Goal: Information Seeking & Learning: Check status

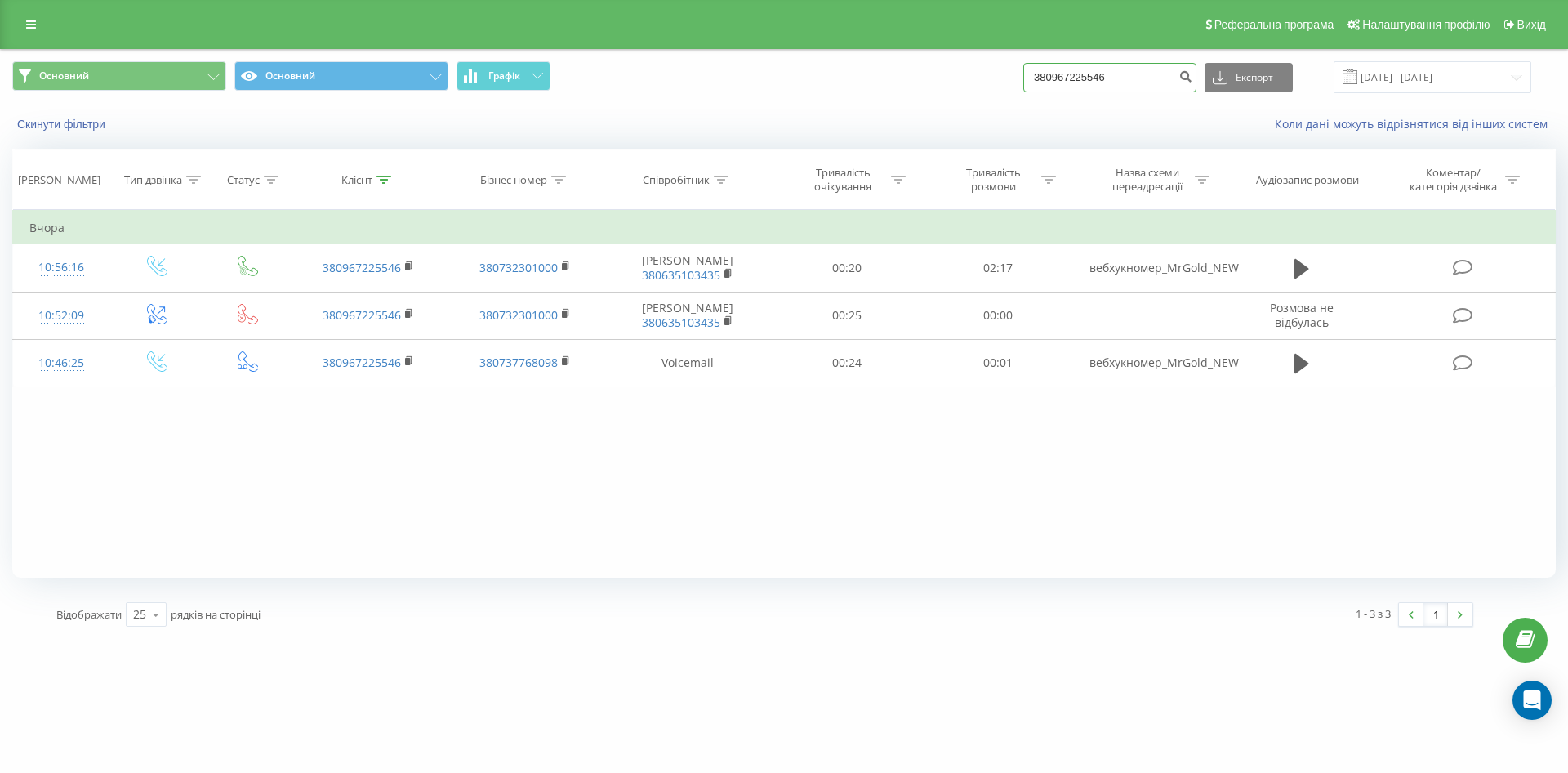
click at [1122, 69] on input "380967225546" at bounding box center [1110, 77] width 173 height 29
drag, startPoint x: 1141, startPoint y: 81, endPoint x: 1038, endPoint y: 73, distance: 103.3
click at [1038, 73] on div "Основний Основний Графік 380967225546 Експорт .csv .xls .xlsx [DATE] - [DATE]" at bounding box center [784, 77] width 1543 height 32
paste input "79000800"
type input "380979000800"
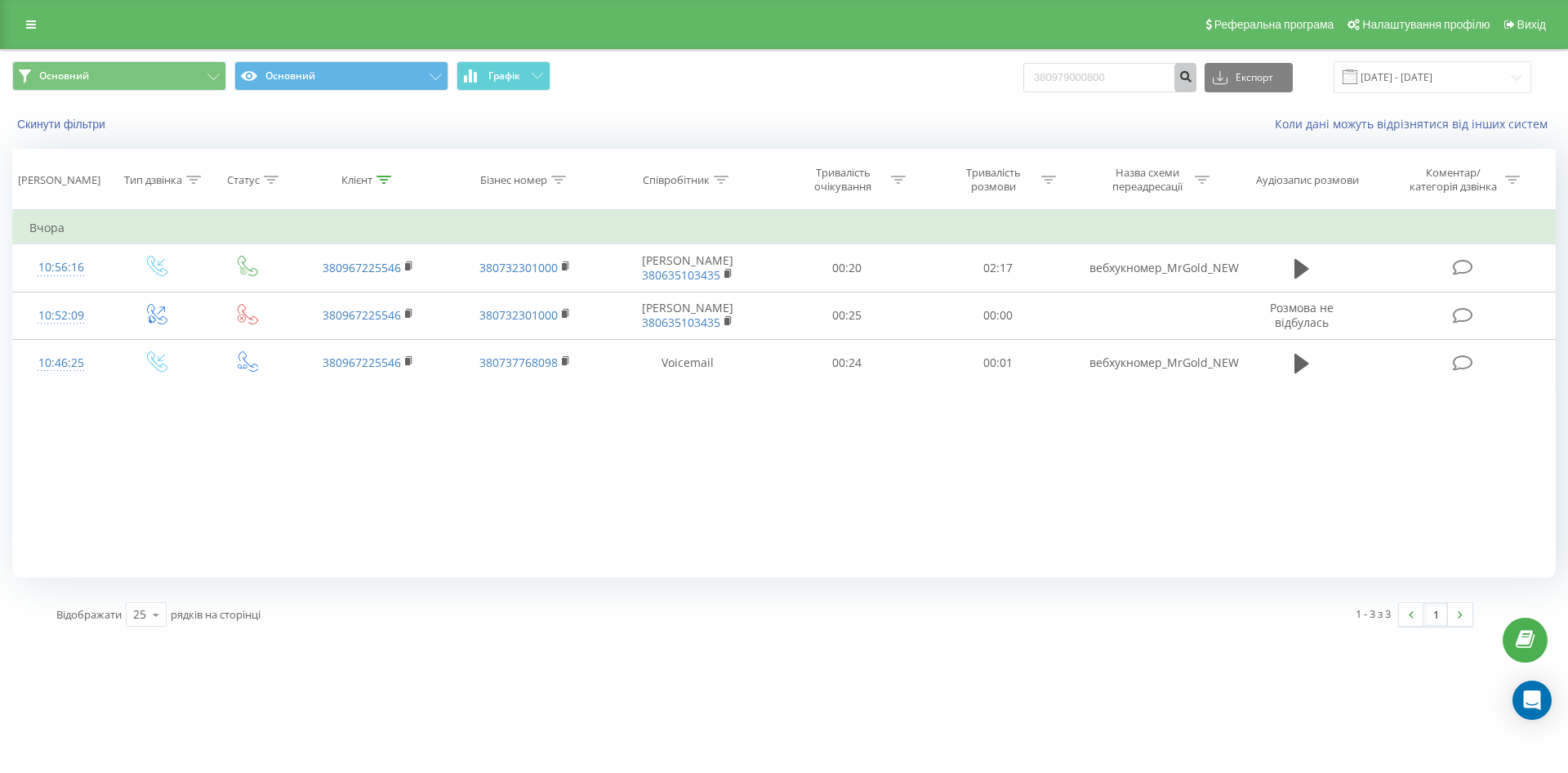
click at [1192, 77] on icon "submit" at bounding box center [1185, 74] width 14 height 10
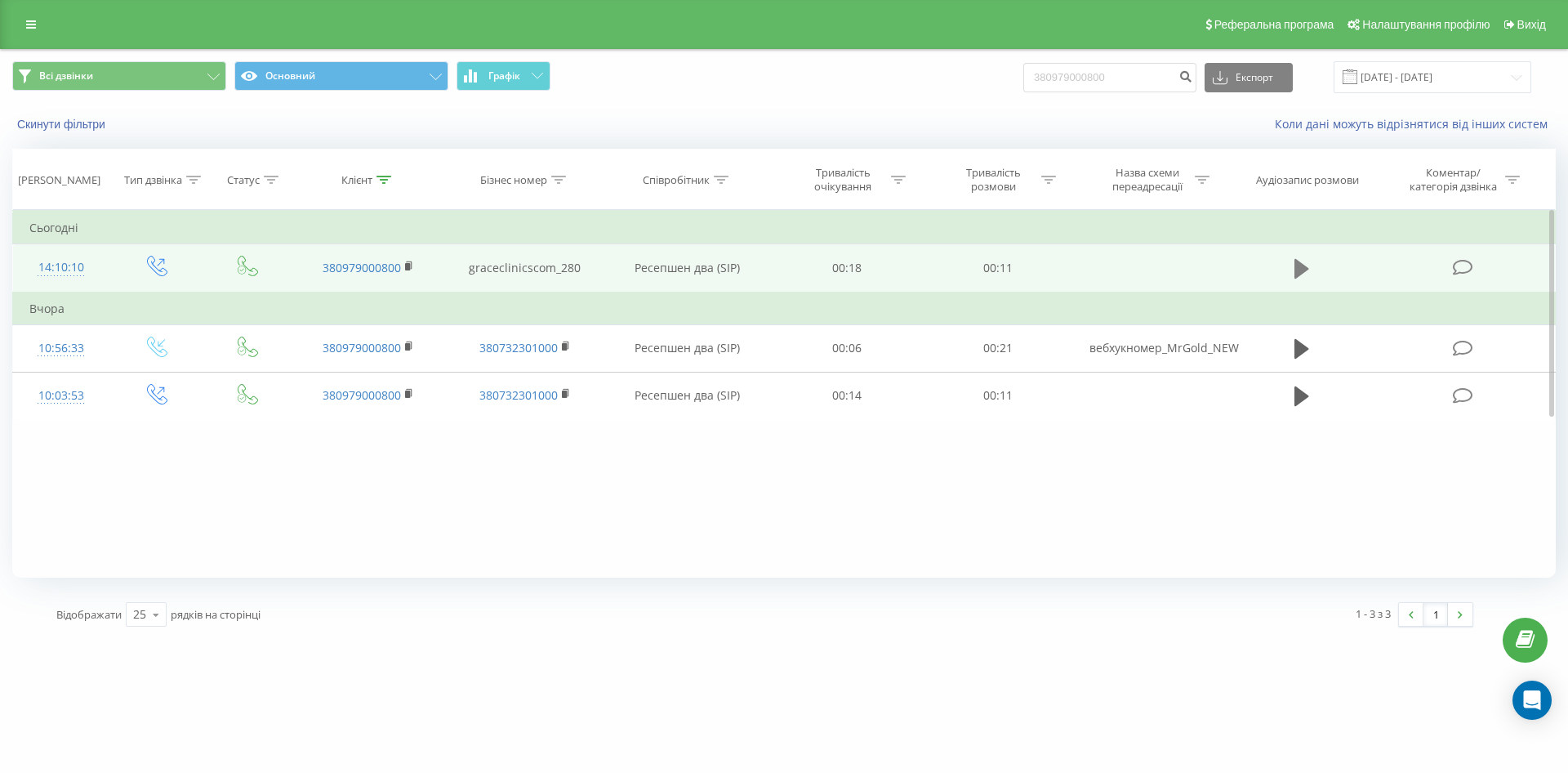
click at [1306, 270] on icon at bounding box center [1301, 269] width 15 height 23
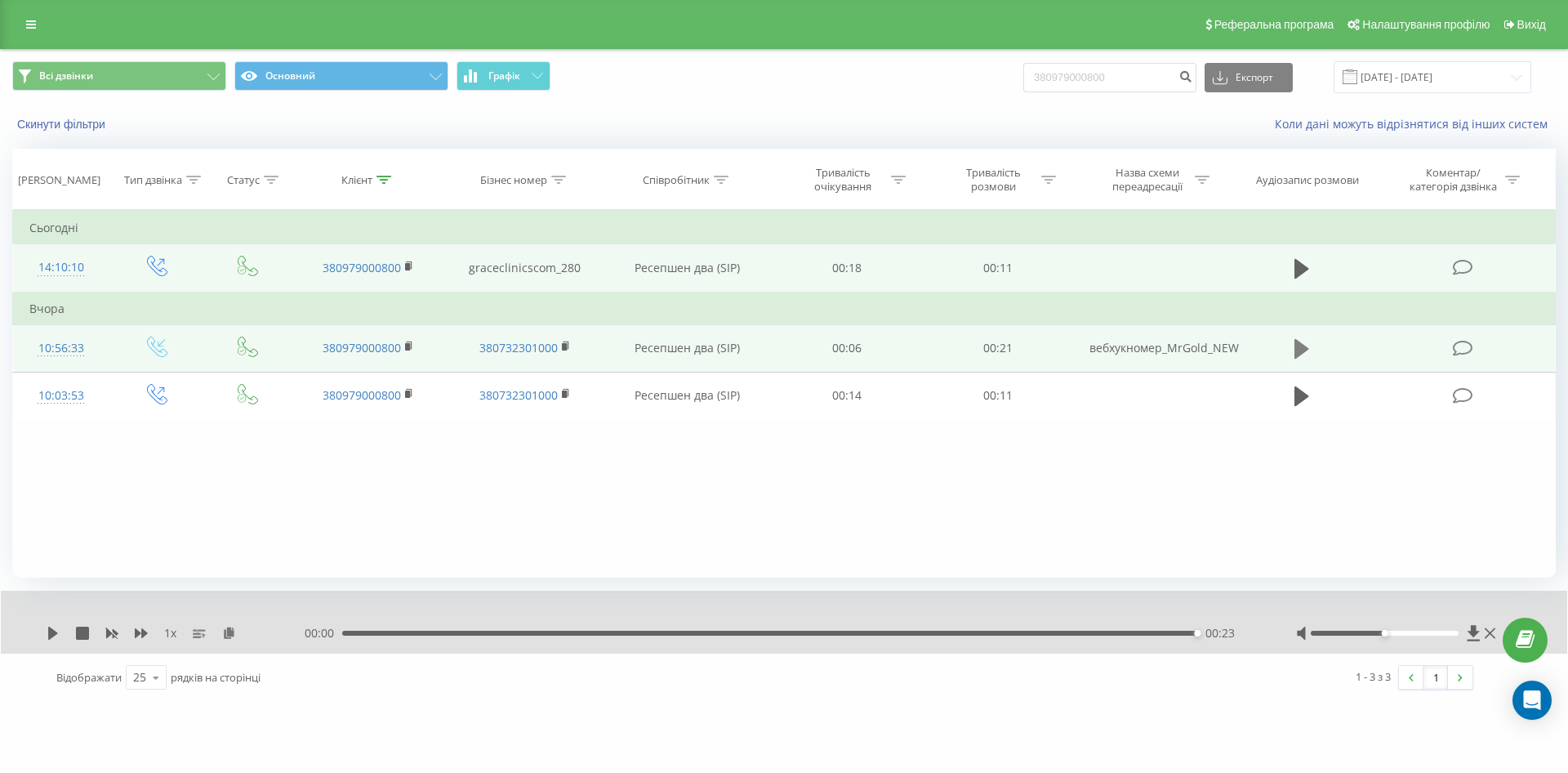
click at [1294, 344] on icon at bounding box center [1301, 349] width 15 height 19
click at [796, 512] on div "Фільтрувати за умовою Дорівнює Введіть значення Скасувати OK Фільтрувати за умо…" at bounding box center [784, 394] width 1543 height 368
